Goal: Information Seeking & Learning: Learn about a topic

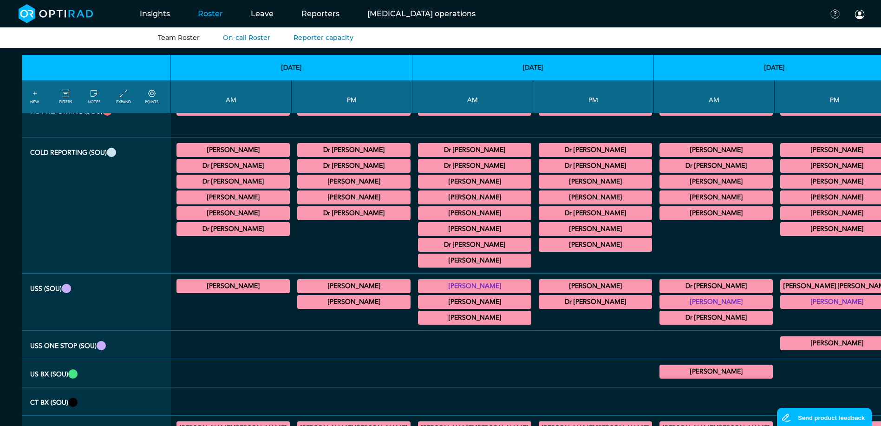
scroll to position [46, 0]
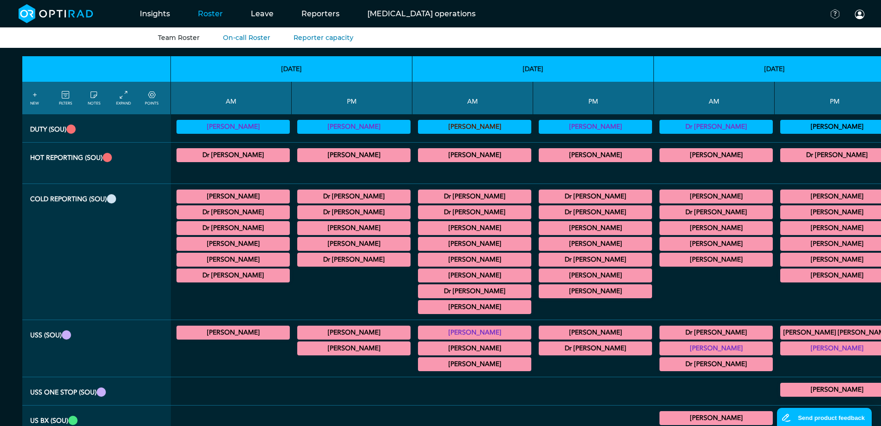
click at [222, 196] on summary "[PERSON_NAME]" at bounding box center [233, 196] width 110 height 11
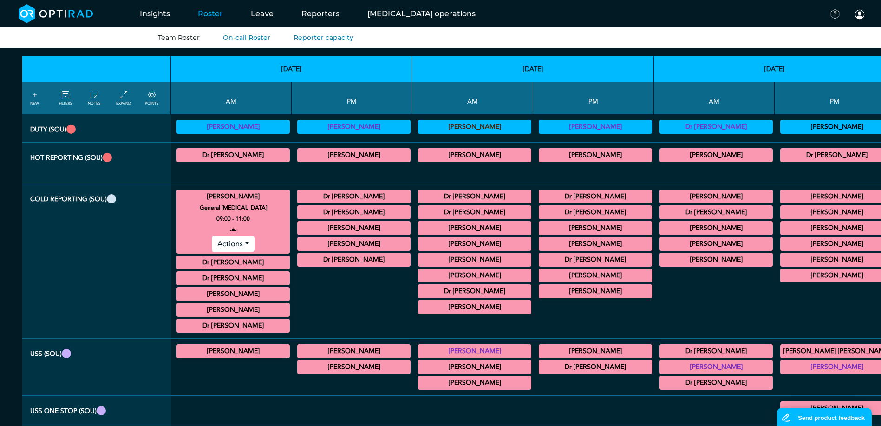
click at [238, 200] on summary "[PERSON_NAME]" at bounding box center [233, 196] width 110 height 11
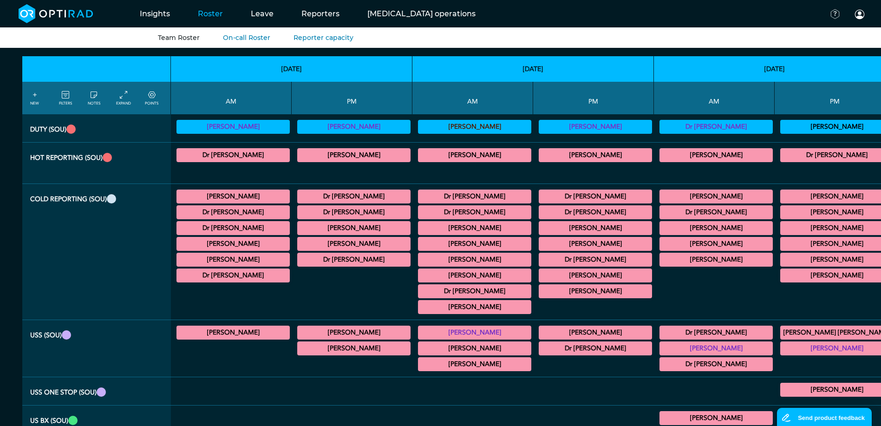
click at [234, 159] on summary "Dr [PERSON_NAME]" at bounding box center [233, 154] width 110 height 11
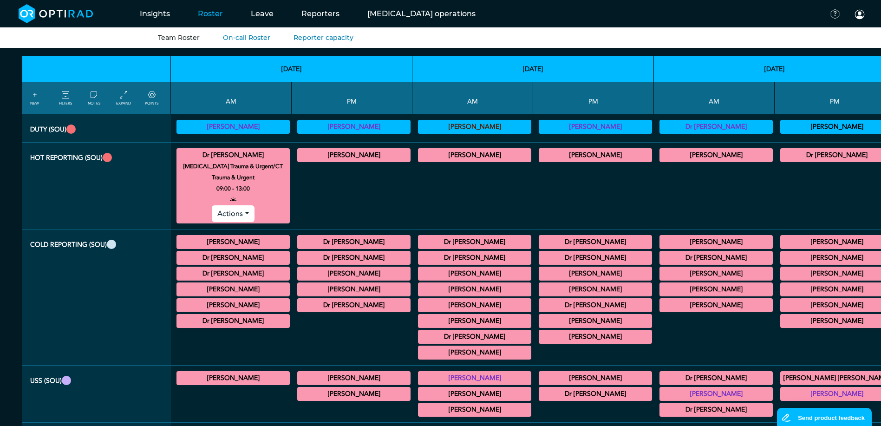
click at [234, 158] on summary "Dr [PERSON_NAME]" at bounding box center [233, 154] width 110 height 11
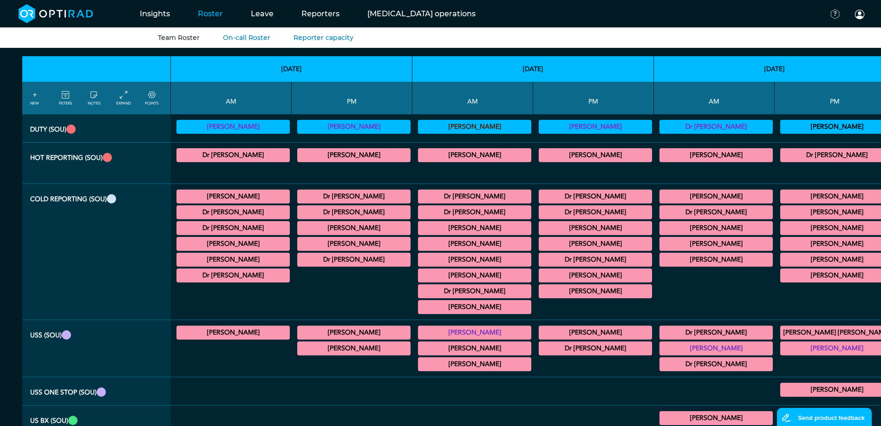
click at [242, 195] on summary "[PERSON_NAME]" at bounding box center [233, 196] width 110 height 11
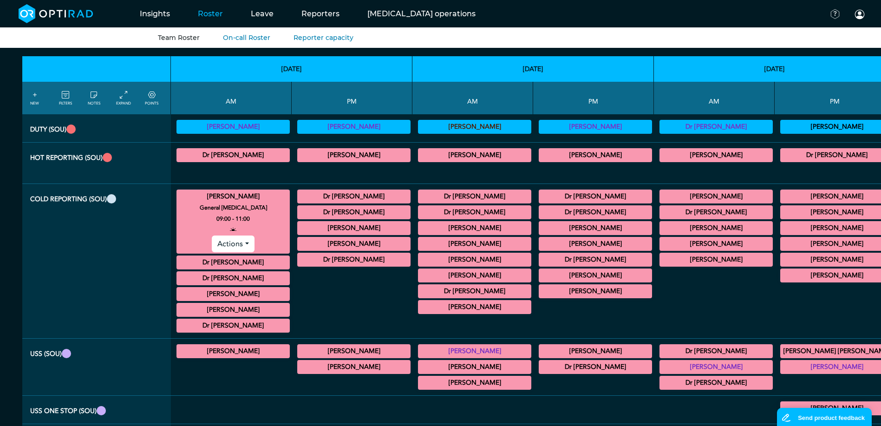
click at [236, 203] on small "General [MEDICAL_DATA]" at bounding box center [233, 207] width 122 height 11
click at [232, 201] on summary "[PERSON_NAME]" at bounding box center [233, 196] width 110 height 11
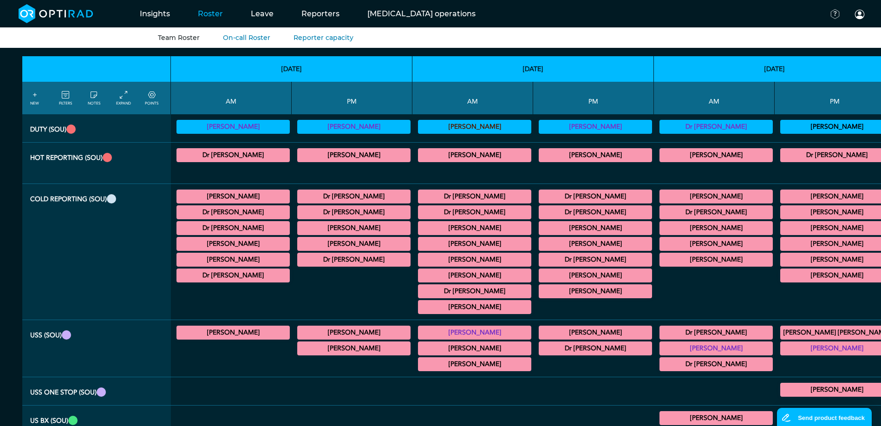
click at [232, 217] on summary "Dr [PERSON_NAME]" at bounding box center [233, 212] width 110 height 11
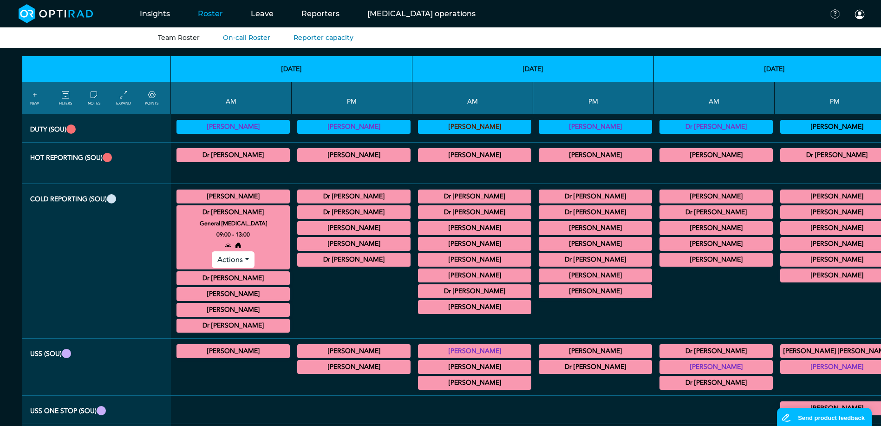
click at [228, 212] on summary "Dr [PERSON_NAME]" at bounding box center [233, 212] width 110 height 11
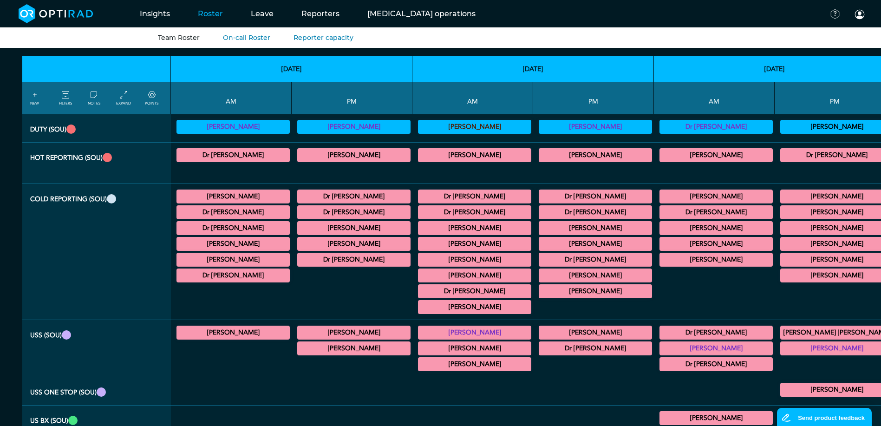
click at [220, 231] on summary "Dr [PERSON_NAME]" at bounding box center [233, 227] width 110 height 11
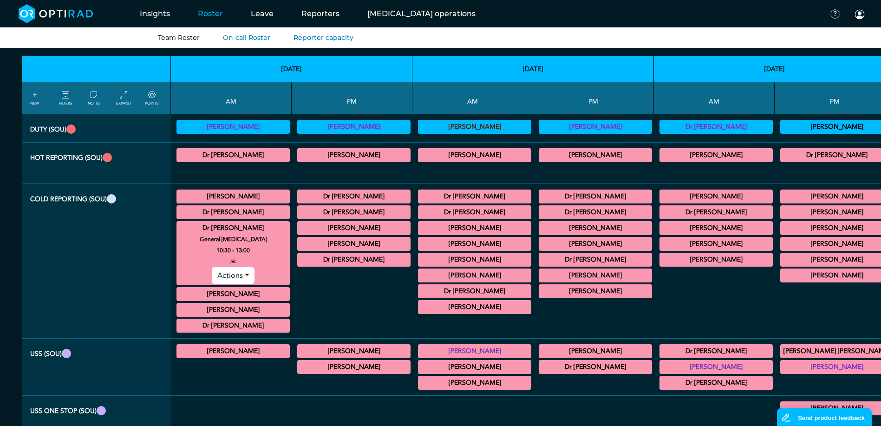
click at [220, 230] on summary "Dr [PERSON_NAME]" at bounding box center [233, 227] width 110 height 11
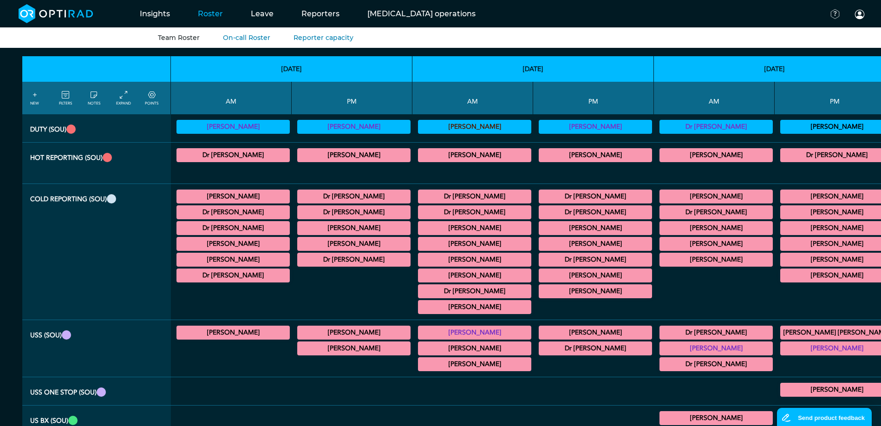
click at [234, 259] on summary "[PERSON_NAME]" at bounding box center [233, 259] width 110 height 11
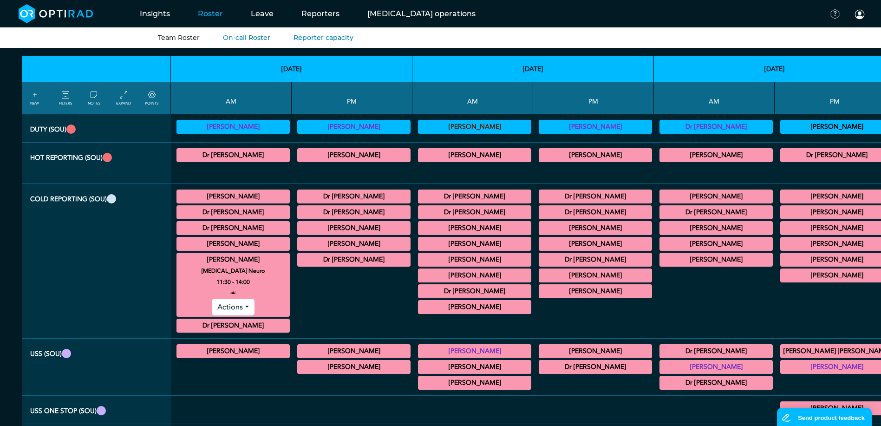
click at [234, 259] on summary "[PERSON_NAME]" at bounding box center [233, 259] width 110 height 11
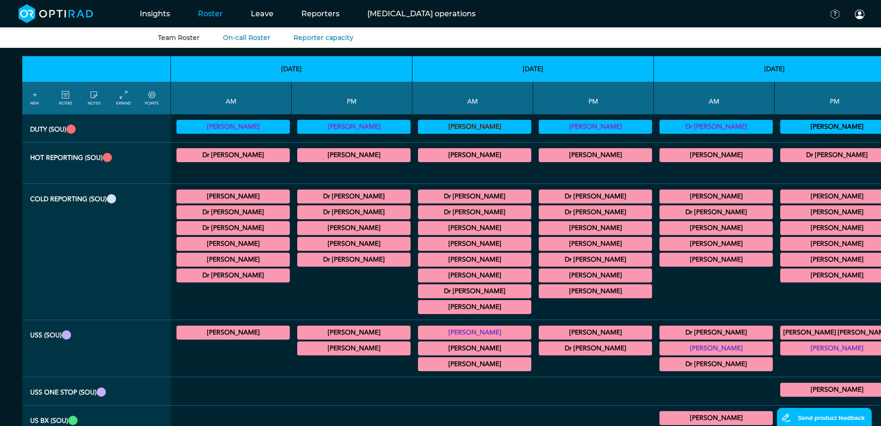
click at [232, 242] on summary "[PERSON_NAME]" at bounding box center [233, 243] width 110 height 11
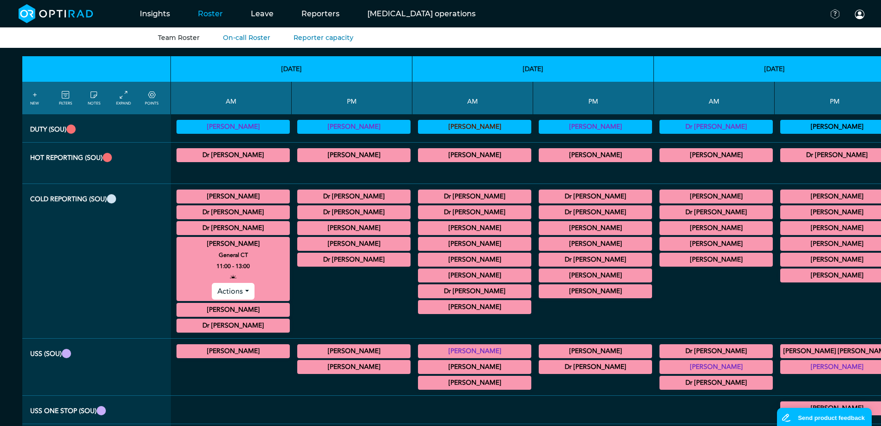
click at [232, 240] on summary "[PERSON_NAME]" at bounding box center [233, 243] width 110 height 11
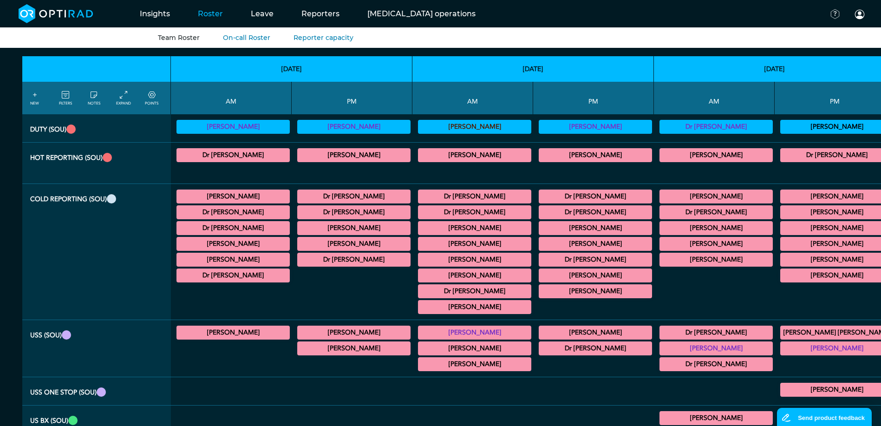
click at [229, 223] on summary "Dr [PERSON_NAME]" at bounding box center [233, 227] width 110 height 11
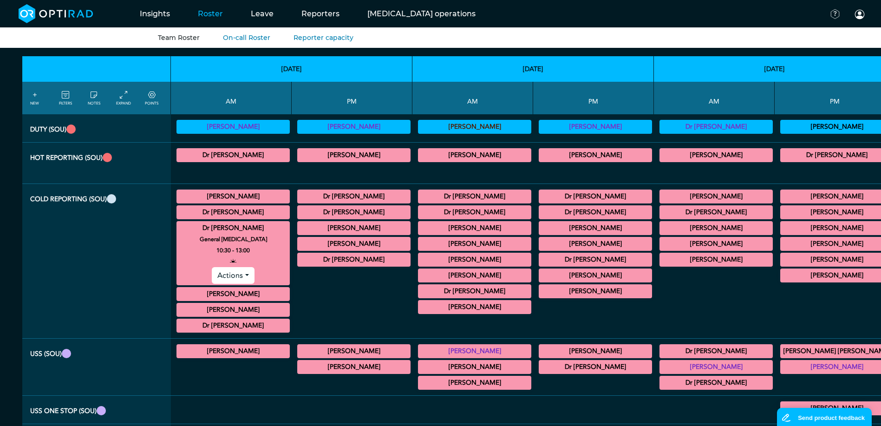
click at [229, 223] on summary "Dr [PERSON_NAME]" at bounding box center [233, 227] width 110 height 11
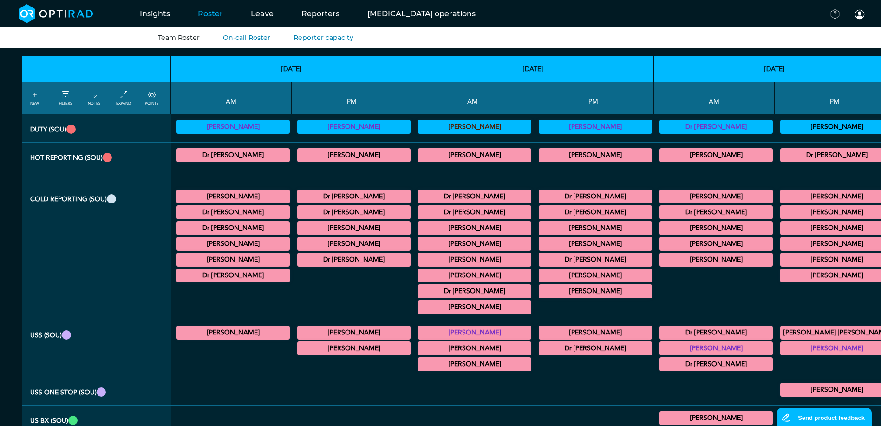
click at [238, 259] on summary "[PERSON_NAME]" at bounding box center [233, 259] width 110 height 11
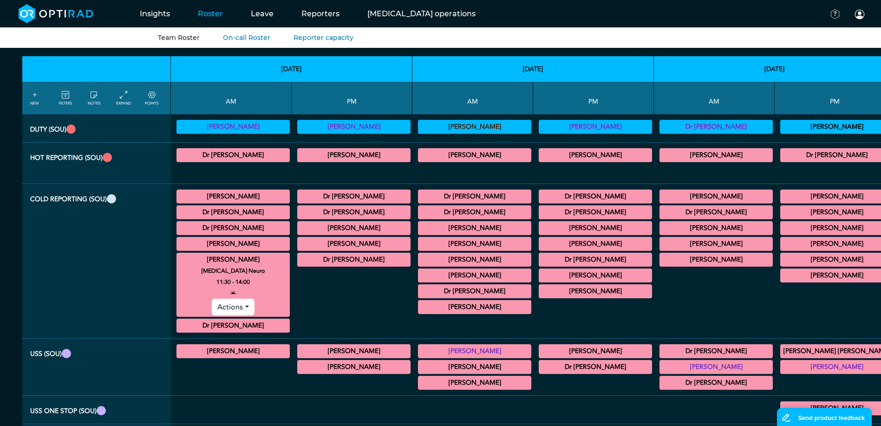
click at [238, 259] on summary "[PERSON_NAME]" at bounding box center [233, 259] width 110 height 11
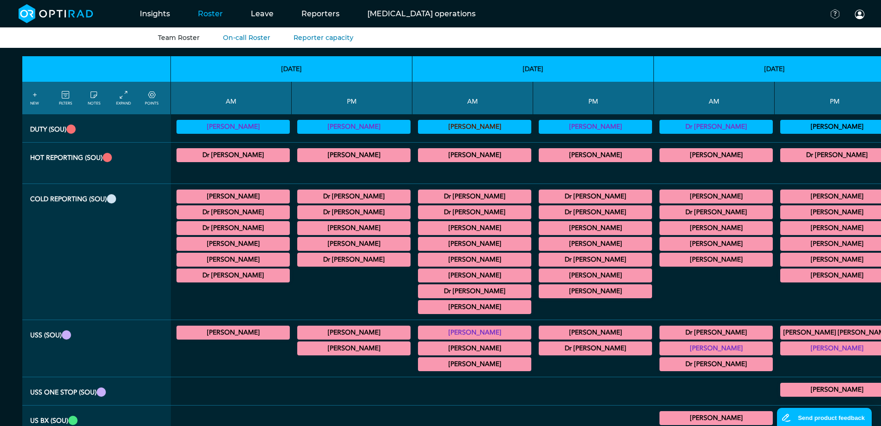
click at [233, 276] on summary "Dr [PERSON_NAME]" at bounding box center [233, 275] width 110 height 11
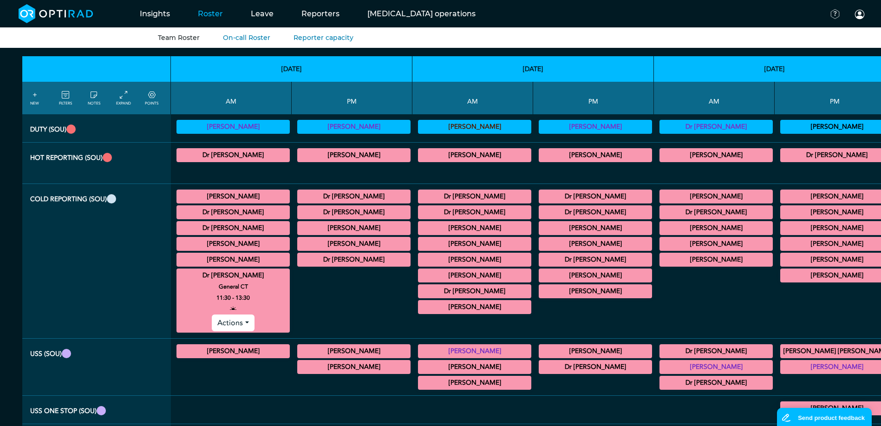
click at [233, 274] on summary "Dr [PERSON_NAME]" at bounding box center [233, 275] width 110 height 11
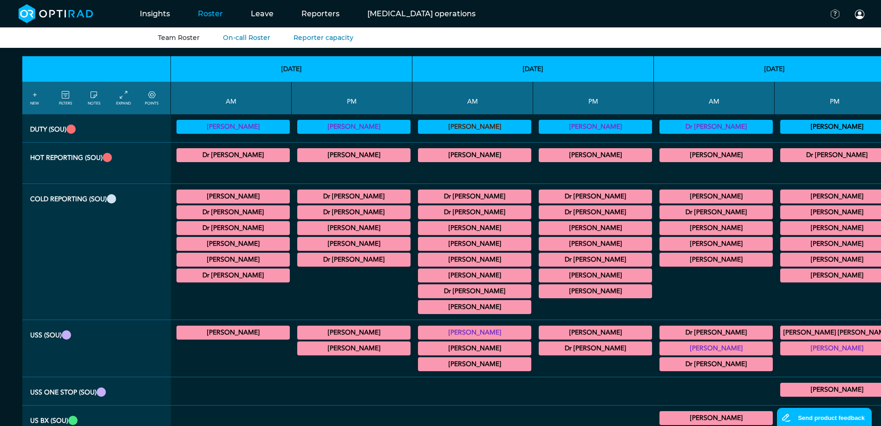
click at [237, 198] on summary "[PERSON_NAME]" at bounding box center [233, 196] width 110 height 11
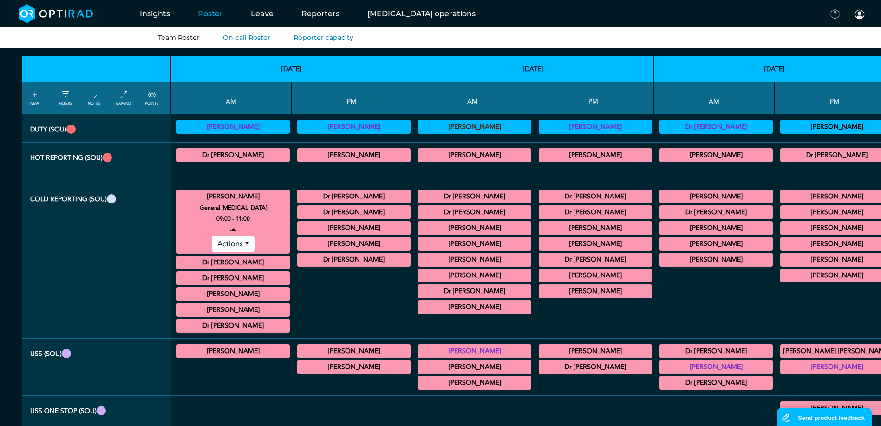
click at [237, 198] on summary "[PERSON_NAME]" at bounding box center [233, 196] width 110 height 11
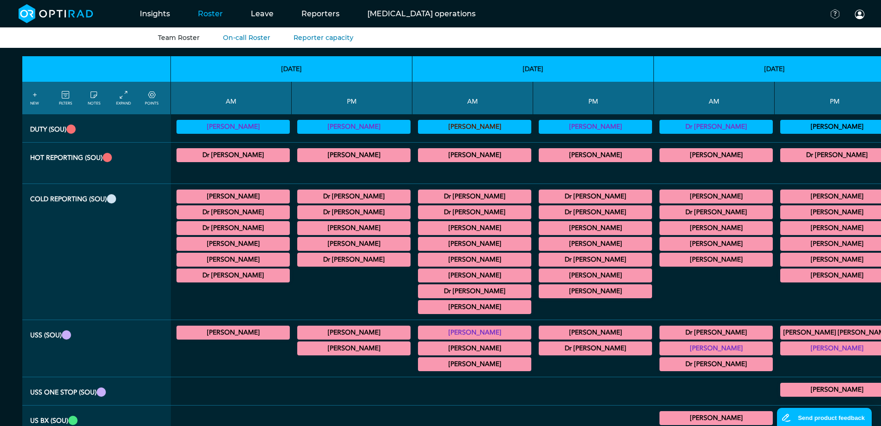
click at [217, 158] on summary "Dr [PERSON_NAME]" at bounding box center [233, 154] width 110 height 11
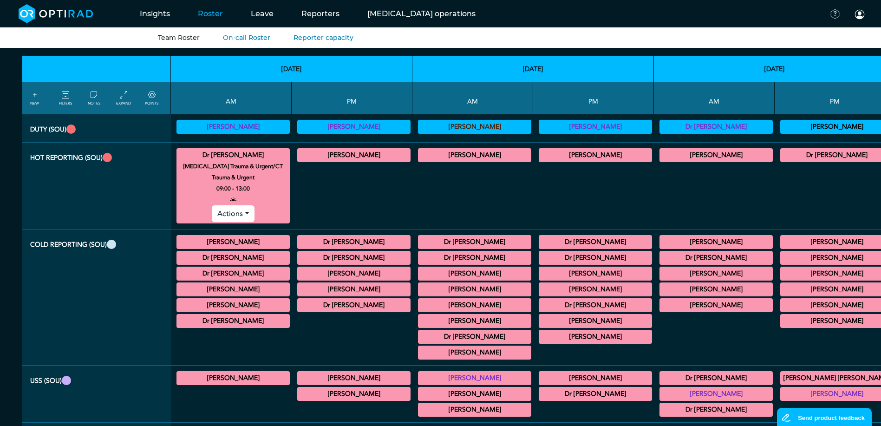
click at [217, 158] on summary "Dr [PERSON_NAME]" at bounding box center [233, 154] width 110 height 11
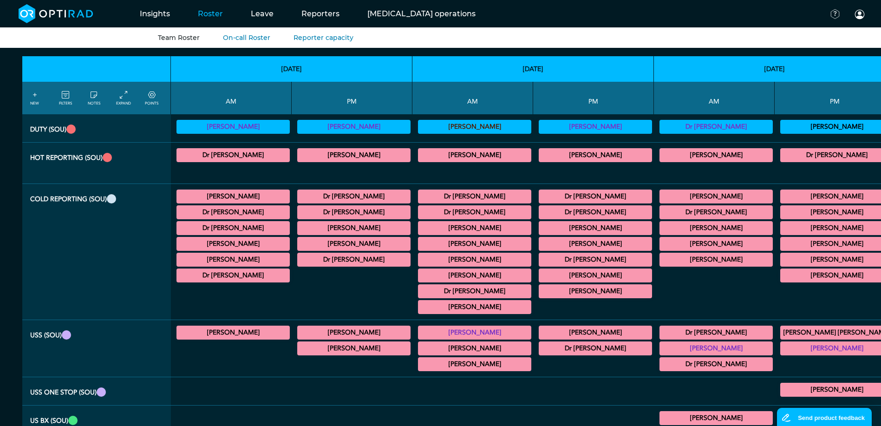
click at [241, 198] on summary "[PERSON_NAME]" at bounding box center [233, 196] width 110 height 11
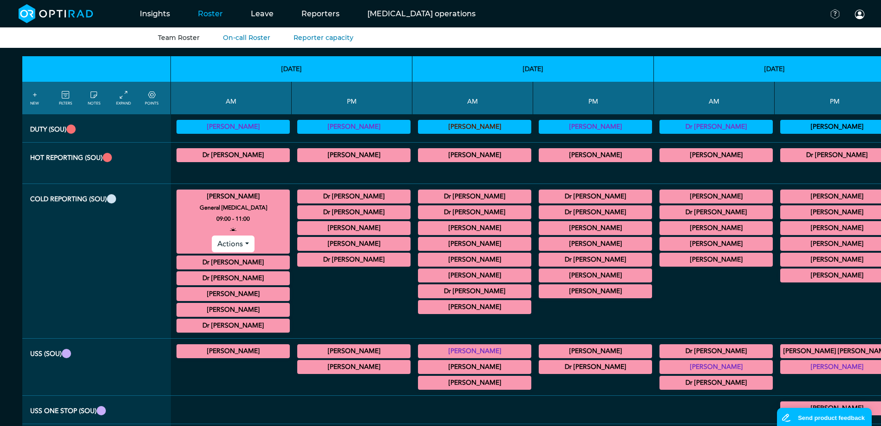
click at [241, 198] on summary "[PERSON_NAME]" at bounding box center [233, 196] width 110 height 11
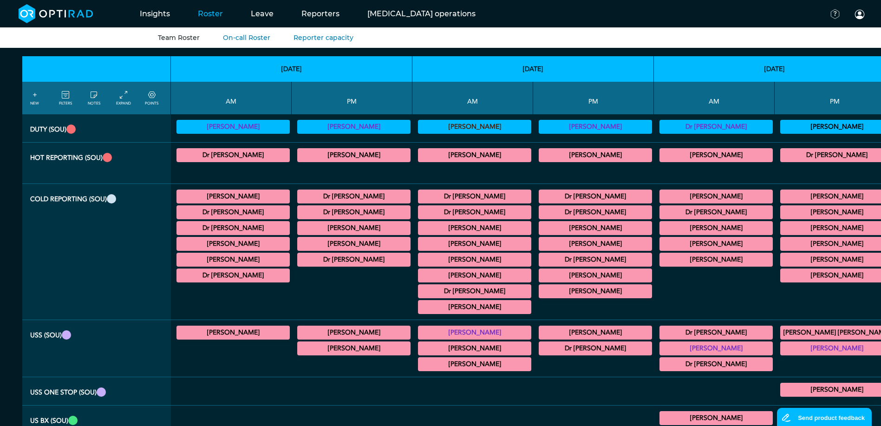
click at [241, 210] on summary "Dr [PERSON_NAME]" at bounding box center [233, 212] width 110 height 11
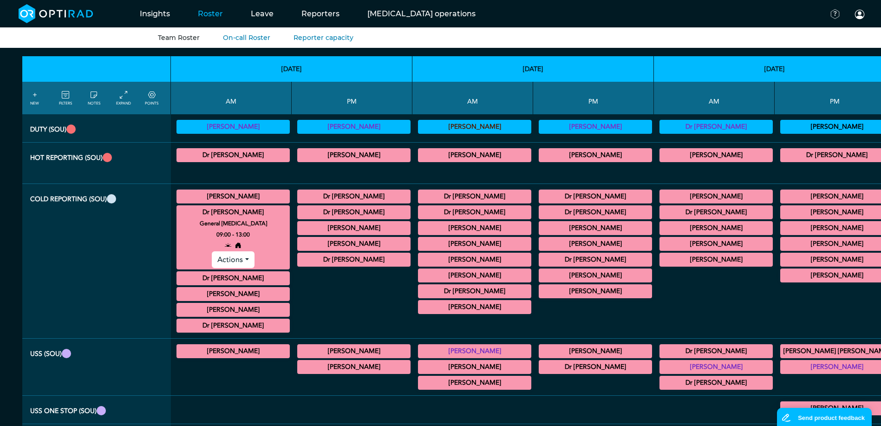
click at [241, 208] on summary "Dr [PERSON_NAME]" at bounding box center [233, 212] width 110 height 11
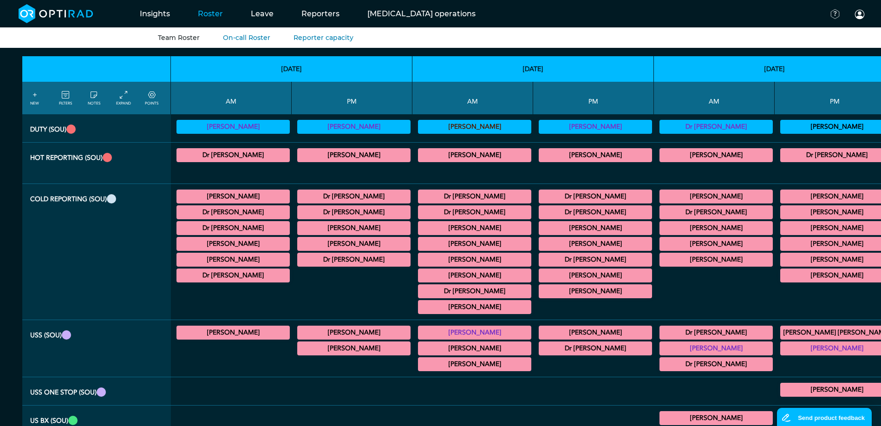
click at [235, 226] on summary "Dr [PERSON_NAME]" at bounding box center [233, 227] width 110 height 11
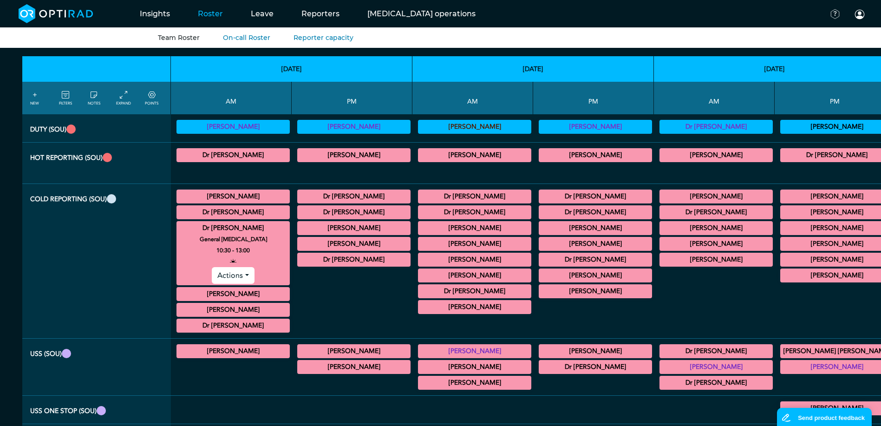
click at [235, 226] on summary "Dr [PERSON_NAME]" at bounding box center [233, 227] width 110 height 11
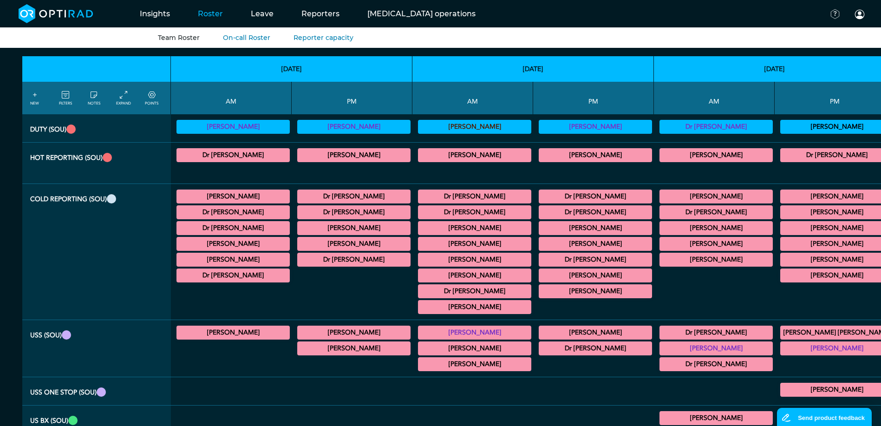
click at [234, 243] on summary "[PERSON_NAME]" at bounding box center [233, 243] width 110 height 11
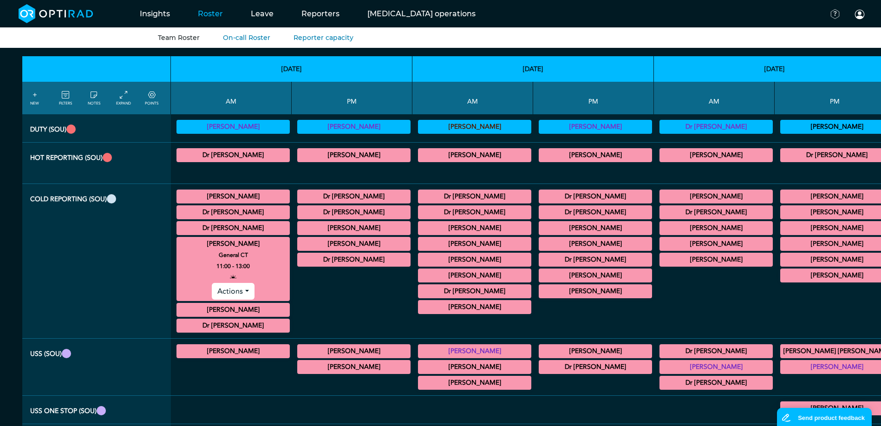
click at [235, 240] on summary "[PERSON_NAME]" at bounding box center [233, 243] width 110 height 11
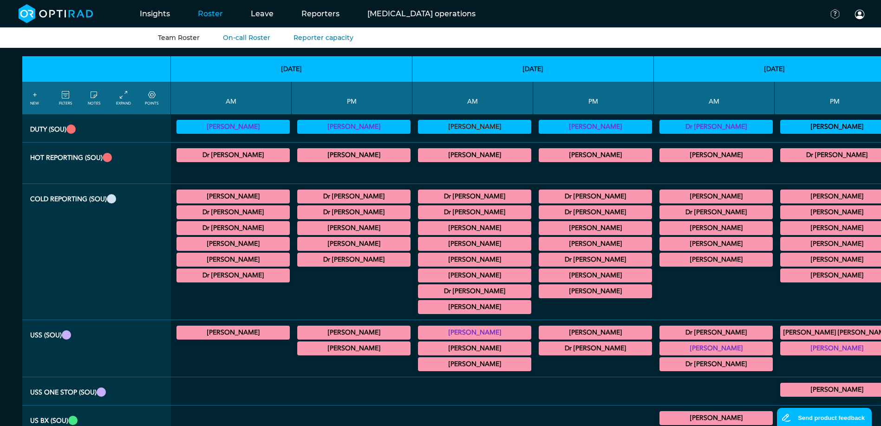
click at [240, 197] on summary "[PERSON_NAME]" at bounding box center [233, 196] width 110 height 11
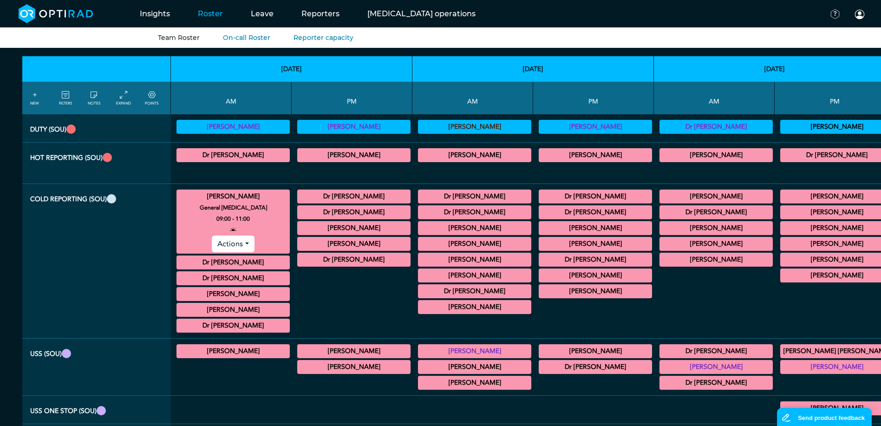
click at [240, 197] on summary "[PERSON_NAME]" at bounding box center [233, 196] width 110 height 11
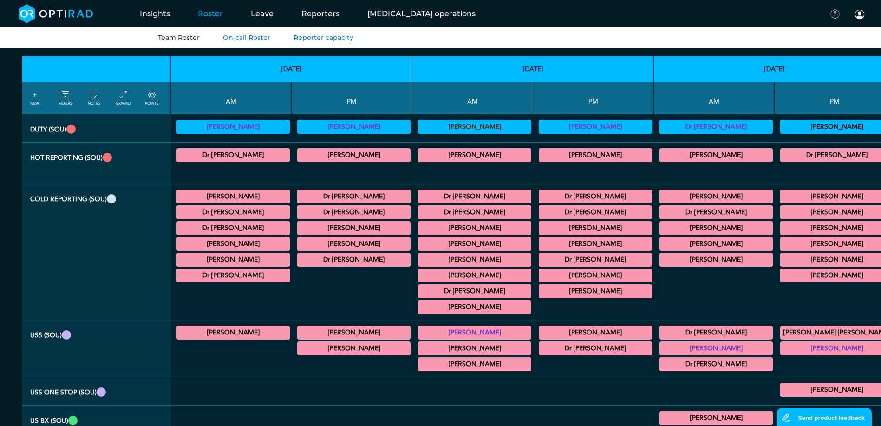
click at [240, 215] on summary "Dr [PERSON_NAME]" at bounding box center [233, 212] width 110 height 11
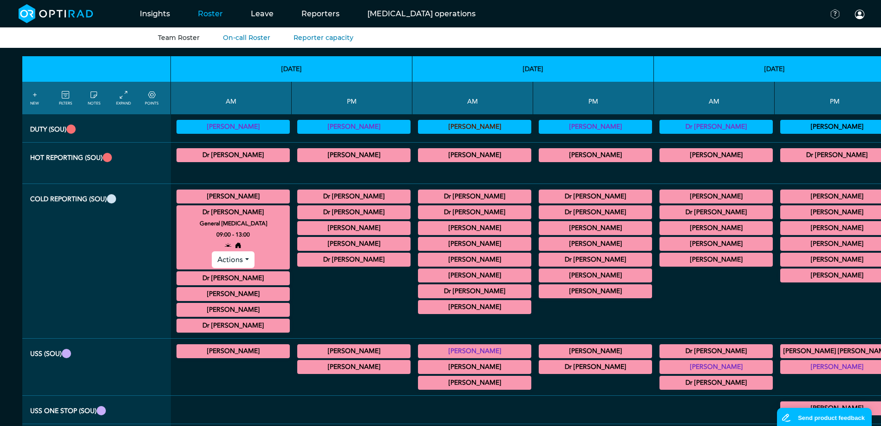
click at [239, 215] on summary "Dr [PERSON_NAME]" at bounding box center [233, 212] width 110 height 11
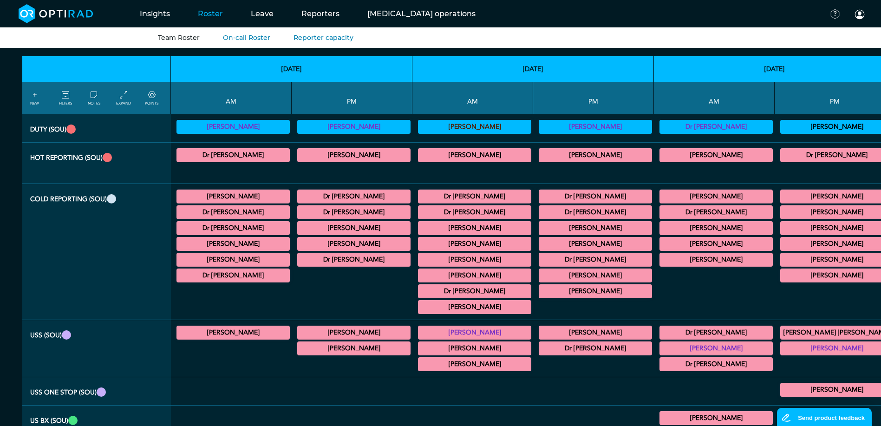
click at [243, 241] on summary "[PERSON_NAME]" at bounding box center [233, 243] width 110 height 11
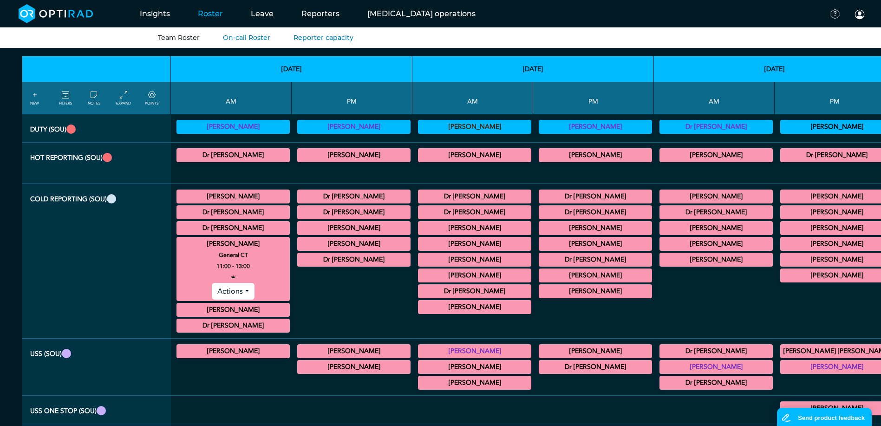
click at [243, 241] on summary "[PERSON_NAME]" at bounding box center [233, 243] width 110 height 11
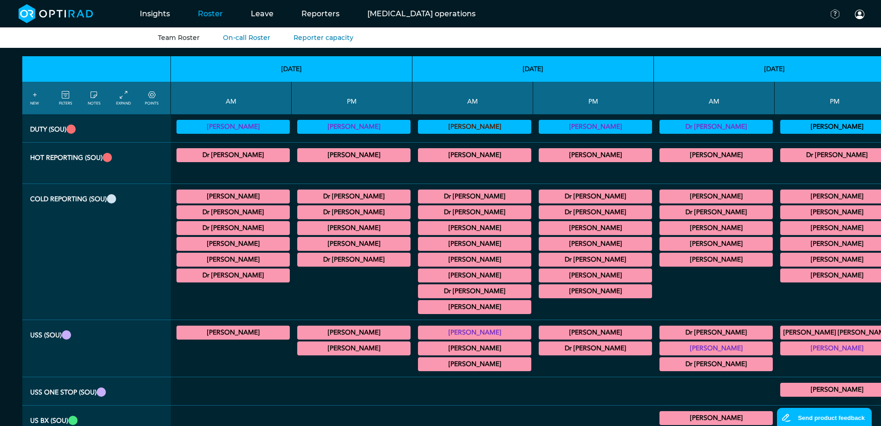
click at [239, 258] on summary "[PERSON_NAME]" at bounding box center [233, 259] width 110 height 11
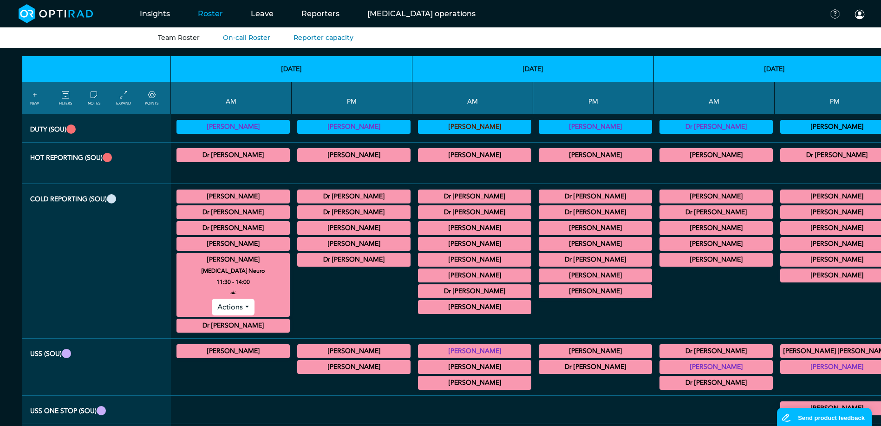
click at [239, 258] on summary "[PERSON_NAME]" at bounding box center [233, 259] width 110 height 11
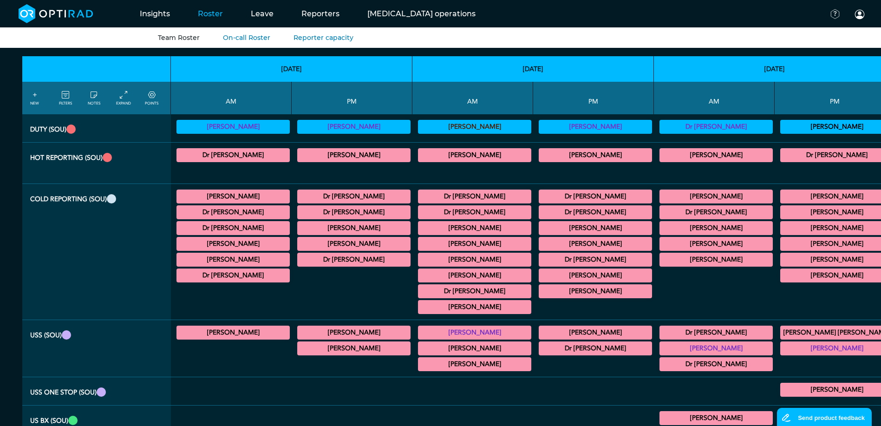
click at [239, 273] on summary "Dr [PERSON_NAME]" at bounding box center [233, 275] width 110 height 11
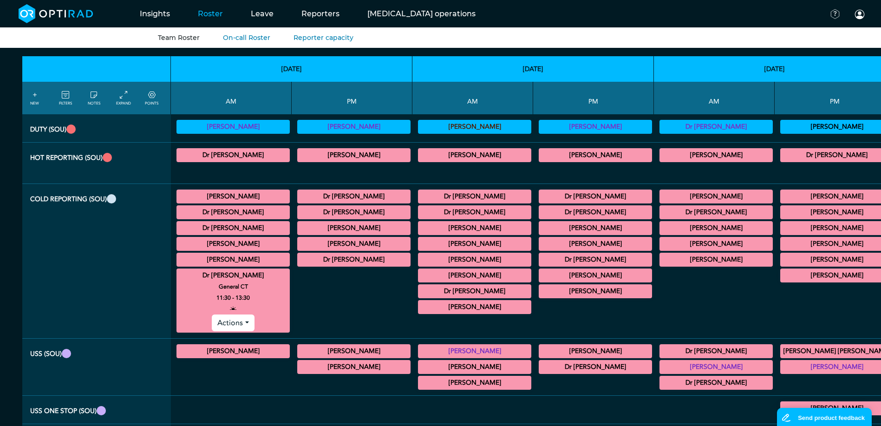
click at [239, 273] on summary "Dr [PERSON_NAME]" at bounding box center [233, 275] width 110 height 11
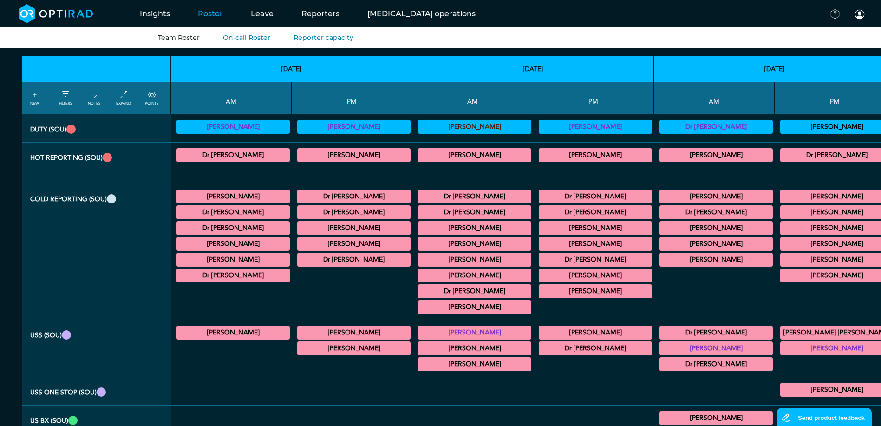
click at [232, 196] on summary "[PERSON_NAME]" at bounding box center [233, 196] width 110 height 11
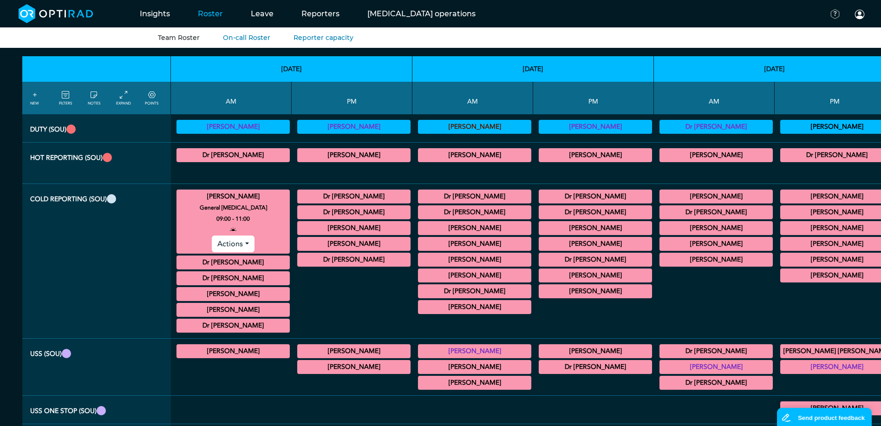
click at [232, 196] on summary "[PERSON_NAME]" at bounding box center [233, 196] width 110 height 11
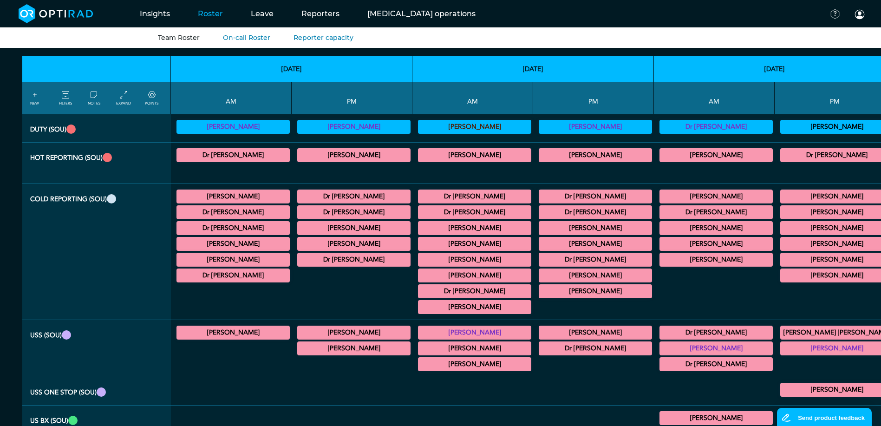
click at [206, 207] on summary "Dr [PERSON_NAME]" at bounding box center [233, 212] width 110 height 11
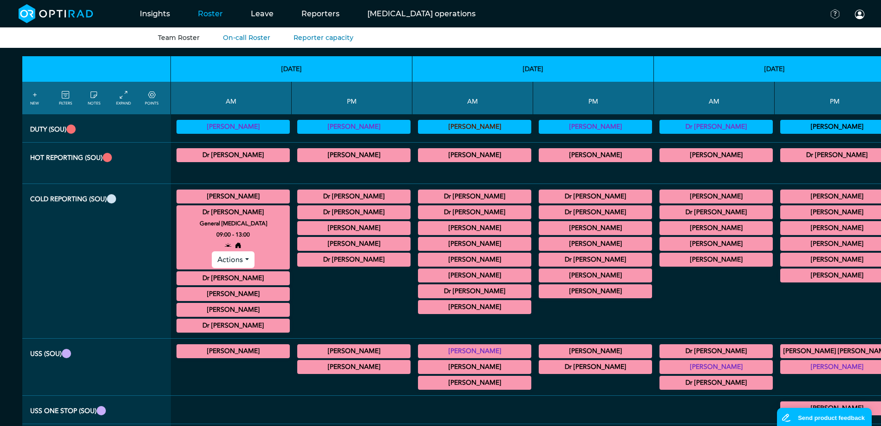
click at [207, 212] on summary "Dr [PERSON_NAME]" at bounding box center [233, 212] width 110 height 11
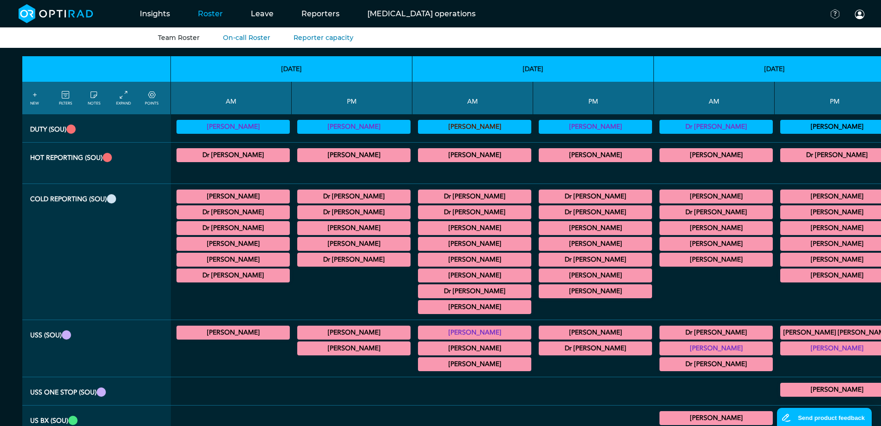
click at [225, 211] on summary "Dr [PERSON_NAME]" at bounding box center [233, 212] width 110 height 11
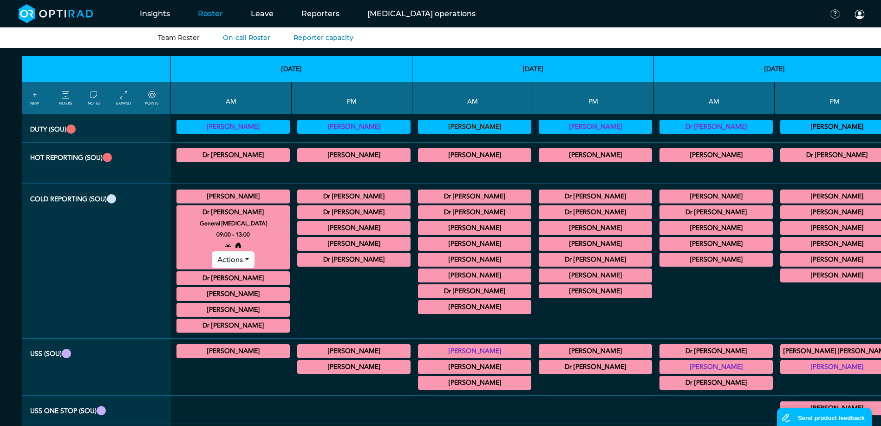
click at [225, 211] on summary "Dr [PERSON_NAME]" at bounding box center [233, 212] width 110 height 11
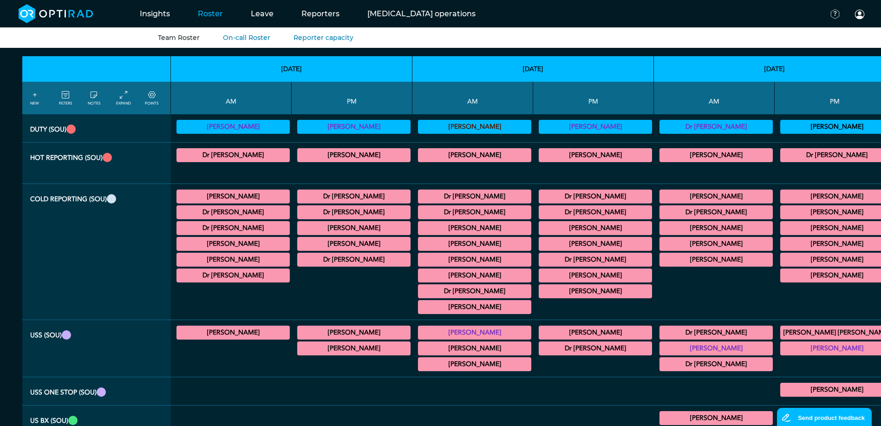
click at [231, 197] on summary "[PERSON_NAME]" at bounding box center [233, 196] width 110 height 11
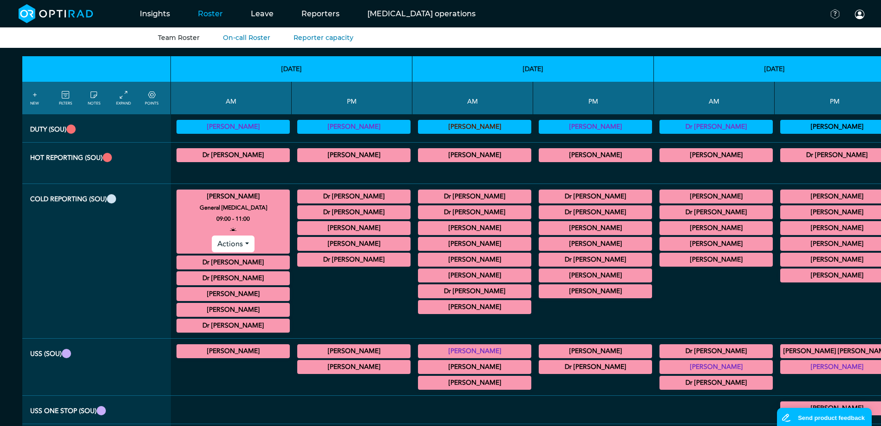
click at [224, 216] on small "09:00 - 11:00" at bounding box center [232, 218] width 33 height 11
click at [233, 220] on div "09:00 - 11:00" at bounding box center [233, 218] width 122 height 11
click at [245, 229] on div at bounding box center [233, 229] width 122 height 11
click at [237, 214] on div "09:00 - 11:00" at bounding box center [233, 218] width 122 height 11
click at [217, 212] on small "General [MEDICAL_DATA]" at bounding box center [233, 207] width 122 height 11
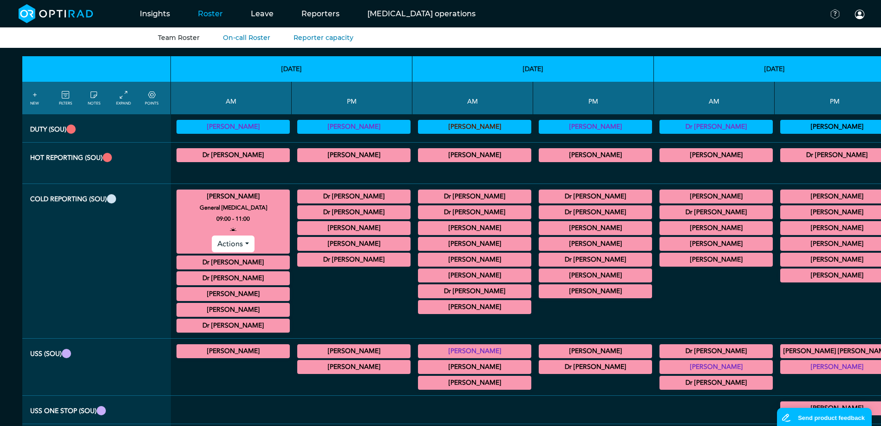
click at [419, 261] on summary "[PERSON_NAME]" at bounding box center [474, 259] width 110 height 11
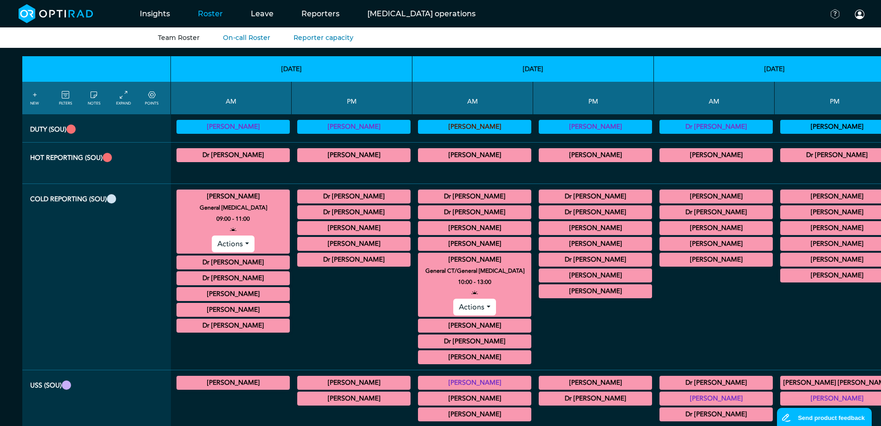
click at [419, 258] on summary "[PERSON_NAME]" at bounding box center [474, 259] width 110 height 11
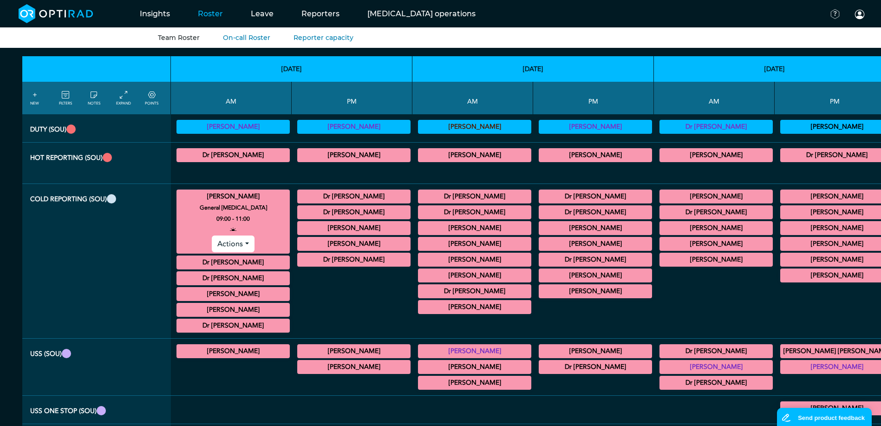
click at [188, 200] on summary "[PERSON_NAME]" at bounding box center [233, 196] width 110 height 11
